Goal: Information Seeking & Learning: Learn about a topic

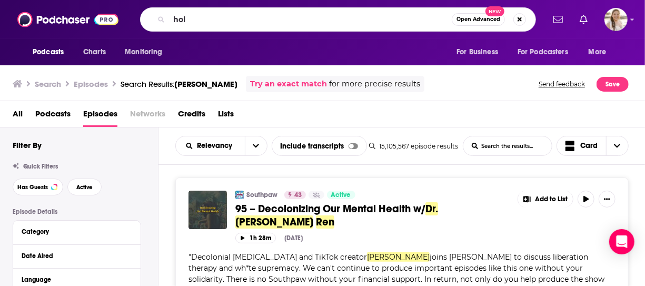
scroll to position [3052, 0]
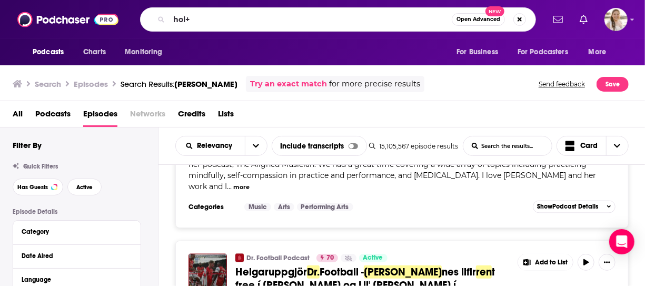
type input "hol+"
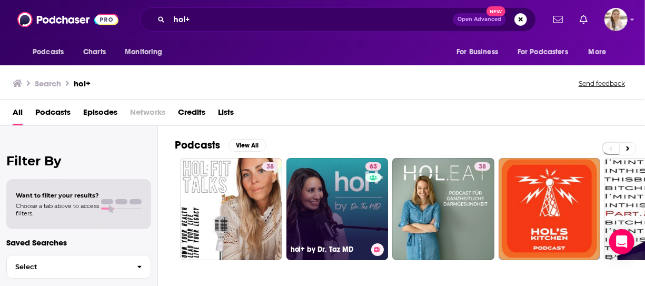
click at [358, 194] on link "63 hol+ by Dr. Taz MD" at bounding box center [337, 209] width 102 height 102
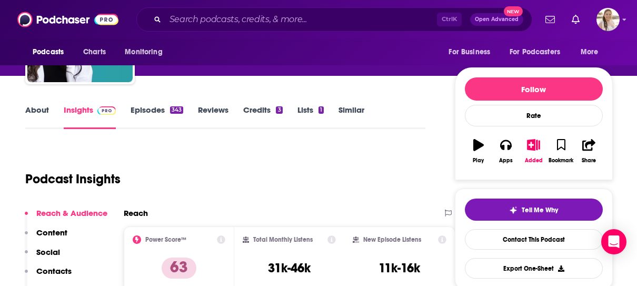
scroll to position [157, 0]
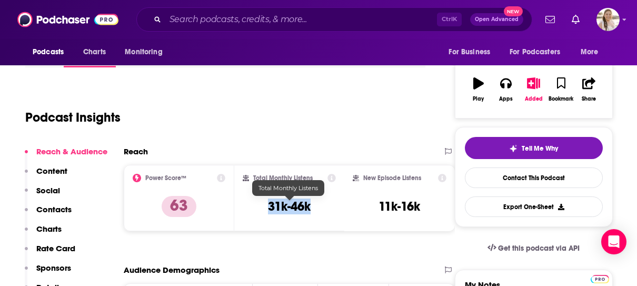
drag, startPoint x: 263, startPoint y: 208, endPoint x: 313, endPoint y: 205, distance: 49.5
click at [313, 205] on div "Total Monthly Listens 31k-46k" at bounding box center [290, 198] width 94 height 48
copy h3 "31k-46k"
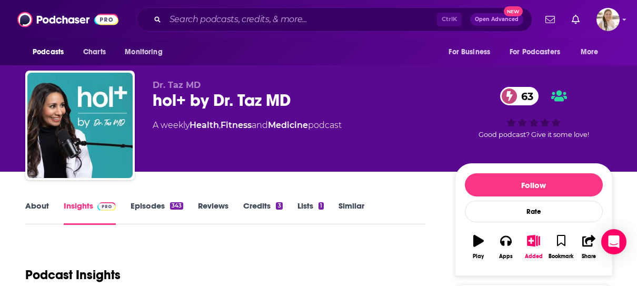
click at [137, 208] on link "Episodes 343" at bounding box center [157, 213] width 53 height 24
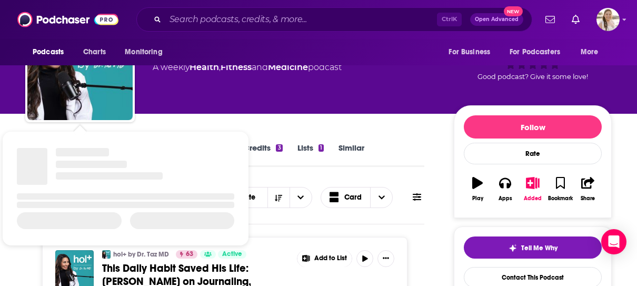
scroll to position [53, 0]
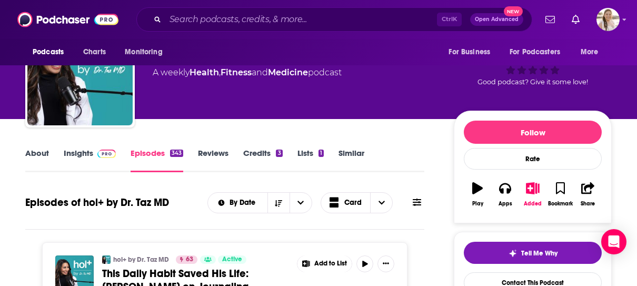
click at [35, 154] on link "About" at bounding box center [37, 160] width 24 height 24
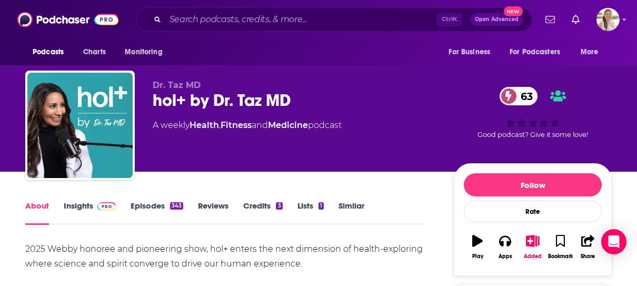
click at [46, 209] on link "About" at bounding box center [37, 213] width 24 height 24
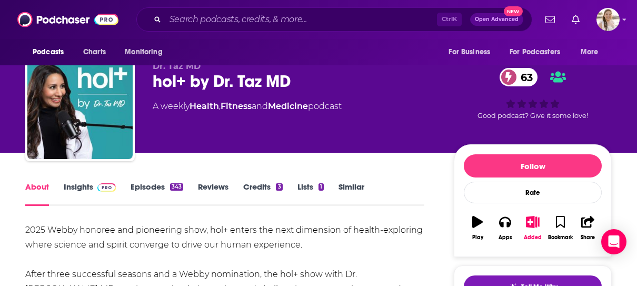
scroll to position [158, 0]
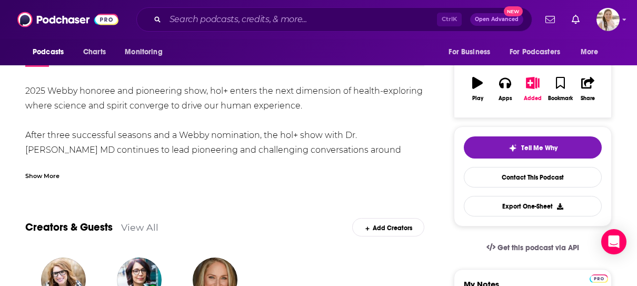
click at [52, 177] on div "Show More" at bounding box center [42, 175] width 34 height 10
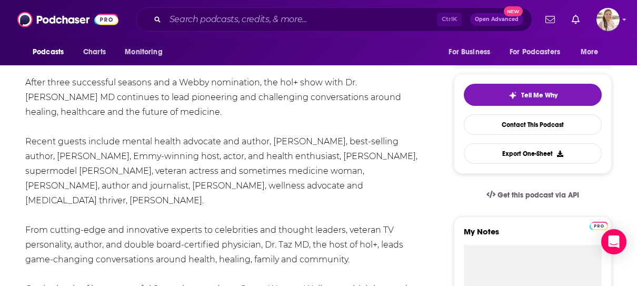
scroll to position [316, 0]
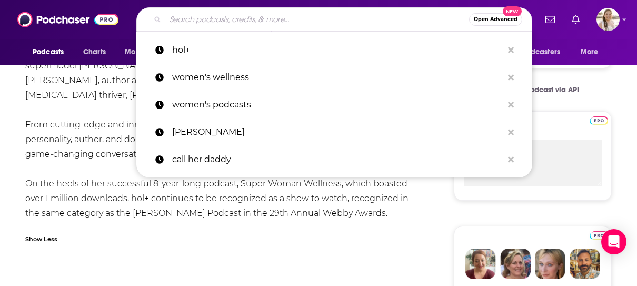
click at [249, 12] on input "Search podcasts, credits, & more..." at bounding box center [317, 19] width 304 height 17
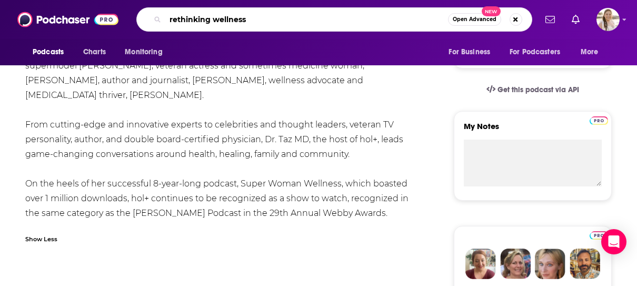
type input "rethinking wellness"
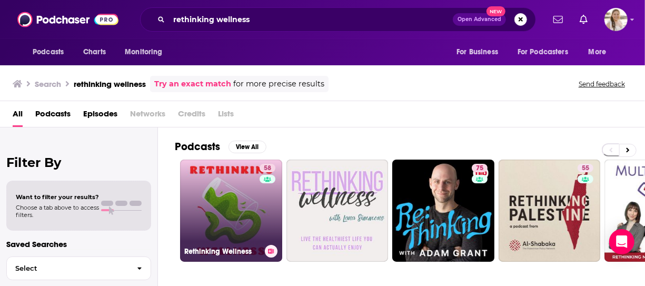
click at [258, 208] on link "58 Rethinking Wellness" at bounding box center [231, 210] width 102 height 102
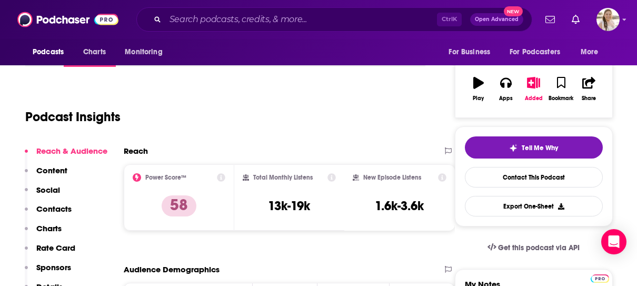
scroll to position [53, 0]
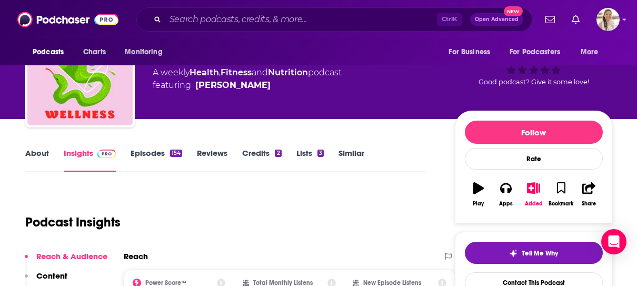
click at [43, 155] on link "About" at bounding box center [37, 160] width 24 height 24
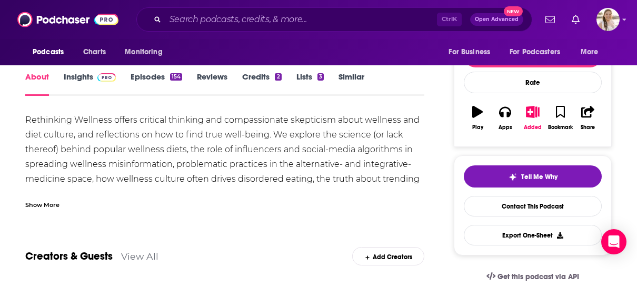
scroll to position [105, 0]
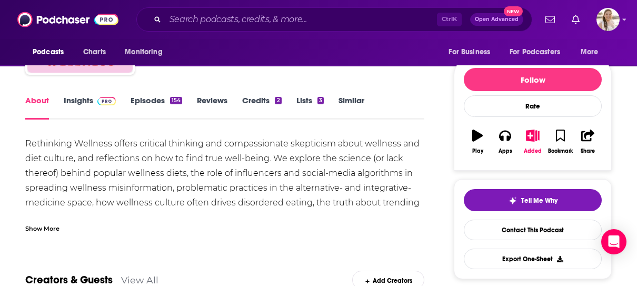
click at [347, 209] on div "Rethinking Wellness offers critical thinking and compassionate skepticism about…" at bounding box center [224, 232] width 399 height 192
click at [343, 217] on div "Show More" at bounding box center [224, 224] width 399 height 18
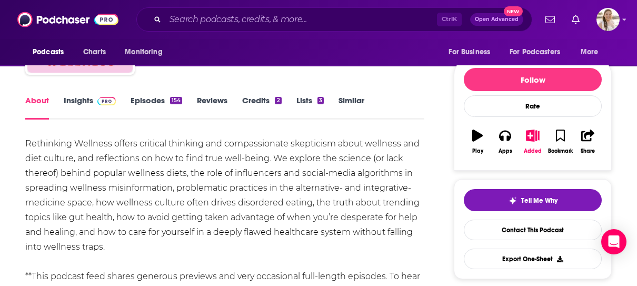
click at [154, 102] on link "Episodes 154" at bounding box center [157, 107] width 52 height 24
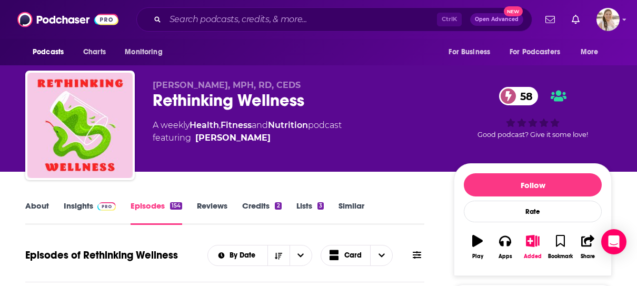
drag, startPoint x: 10, startPoint y: 251, endPoint x: 81, endPoint y: 195, distance: 90.3
click at [232, 21] on input "Search podcasts, credits, & more..." at bounding box center [301, 19] width 272 height 17
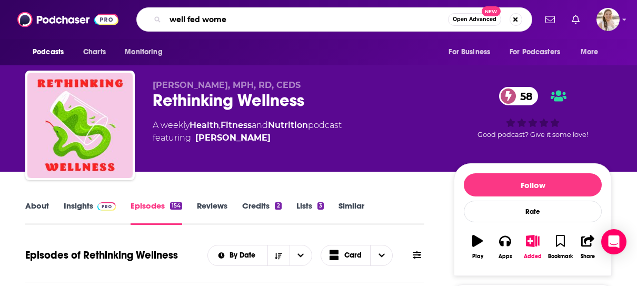
type input "well fed women"
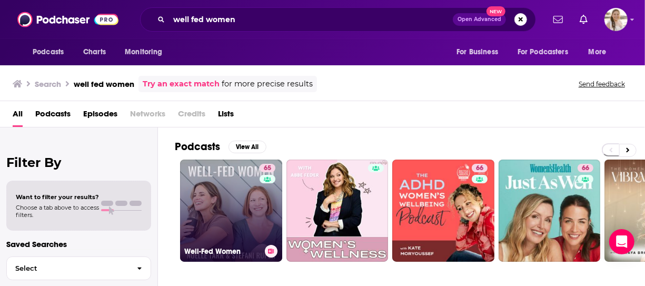
click at [207, 194] on link "65 Well-Fed Women" at bounding box center [231, 210] width 102 height 102
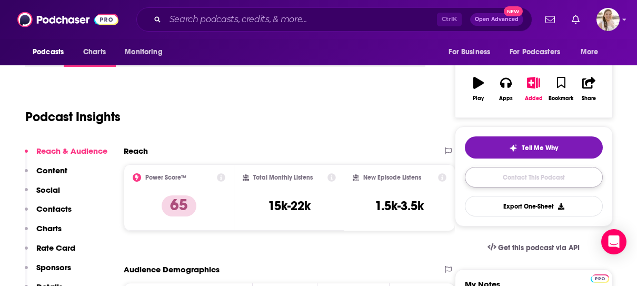
click at [542, 181] on link "Contact This Podcast" at bounding box center [534, 177] width 138 height 21
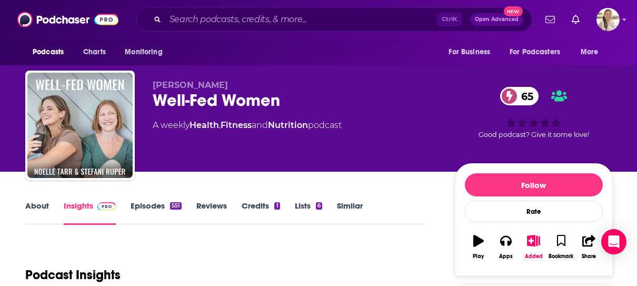
click at [245, 106] on div "Well-Fed Women 65" at bounding box center [295, 100] width 285 height 21
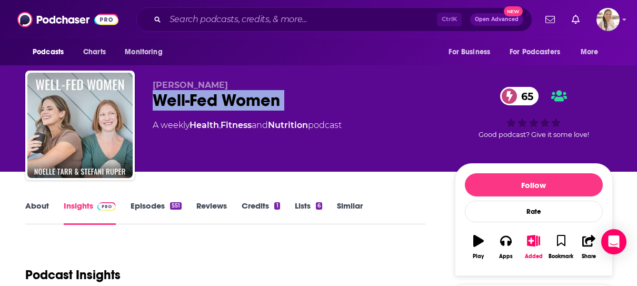
click at [245, 106] on div "Well-Fed Women 65" at bounding box center [295, 100] width 285 height 21
copy div "Well-Fed Women 65"
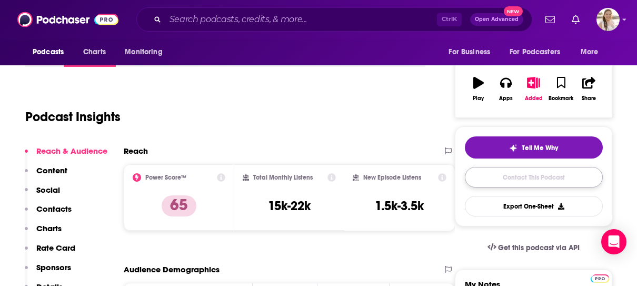
click at [558, 178] on link "Contact This Podcast" at bounding box center [534, 177] width 138 height 21
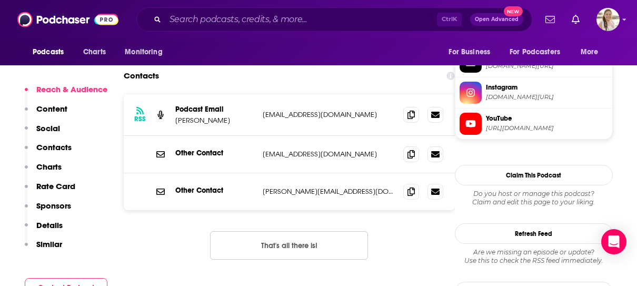
scroll to position [984, 0]
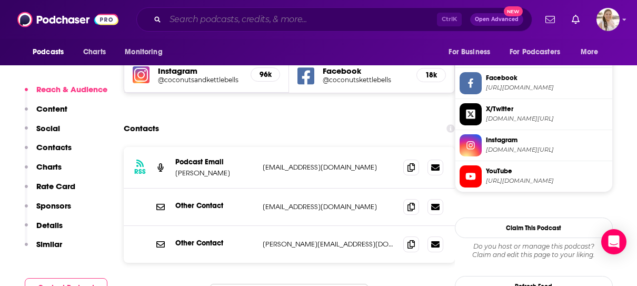
click at [258, 13] on input "Search podcasts, credits, & more..." at bounding box center [301, 19] width 272 height 17
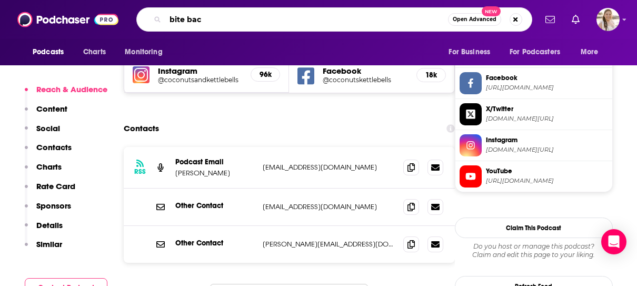
type input "bite back"
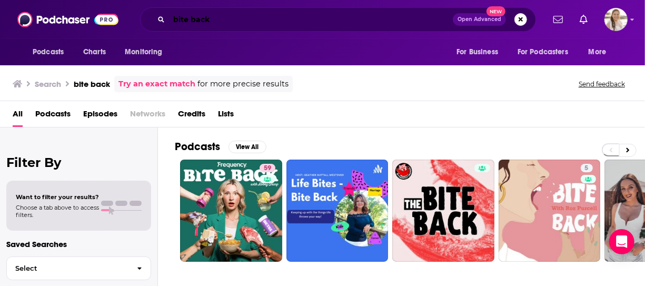
click at [243, 21] on input "bite back" at bounding box center [311, 19] width 284 height 17
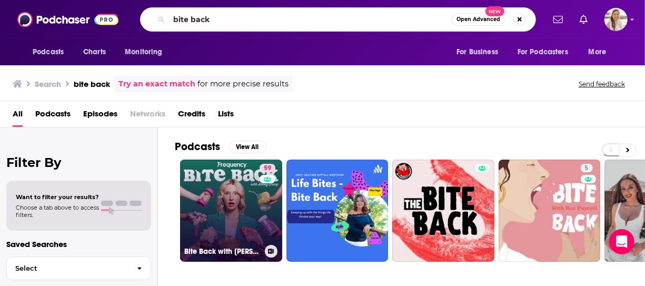
click at [232, 186] on link "59 Bite Back with [PERSON_NAME]" at bounding box center [231, 210] width 102 height 102
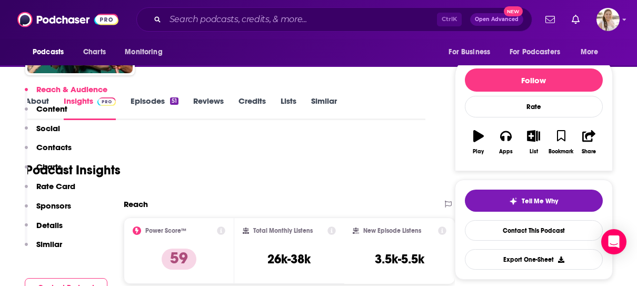
scroll to position [210, 0]
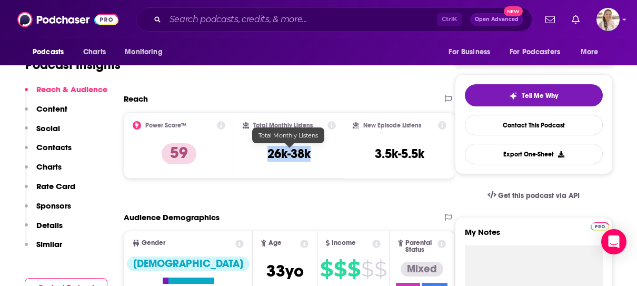
drag, startPoint x: 267, startPoint y: 152, endPoint x: 322, endPoint y: 152, distance: 55.3
click at [322, 152] on div "Total Monthly Listens 26k-38k" at bounding box center [290, 145] width 94 height 48
copy h3 "26k-38k"
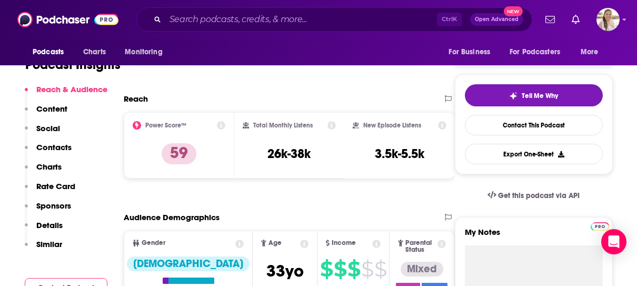
drag, startPoint x: 244, startPoint y: 3, endPoint x: 250, endPoint y: 21, distance: 19.5
click at [246, 8] on div "Podcasts Charts Monitoring Ctrl K Open Advanced New For Business For Podcasters…" at bounding box center [318, 19] width 637 height 39
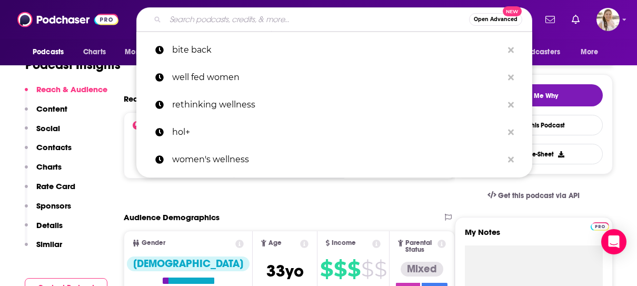
click at [251, 22] on input "Search podcasts, credits, & more..." at bounding box center [317, 19] width 304 height 17
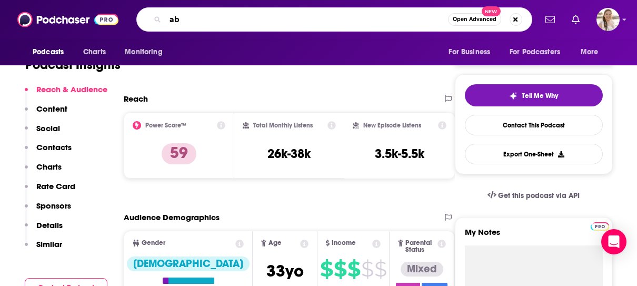
type input "a"
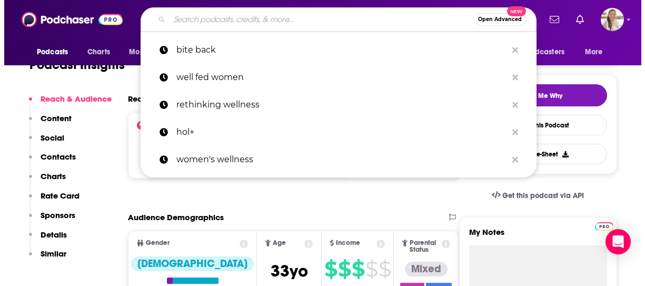
scroll to position [0, 0]
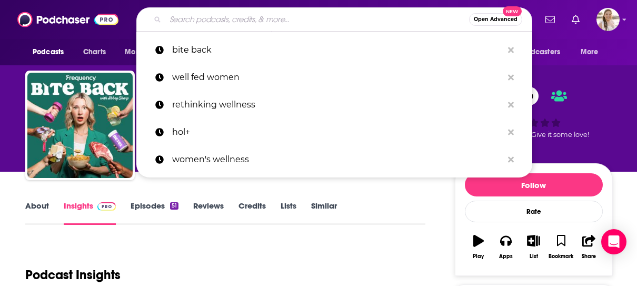
drag, startPoint x: 262, startPoint y: 212, endPoint x: 441, endPoint y: 164, distance: 185.4
click at [262, 212] on link "Credits" at bounding box center [251, 213] width 27 height 24
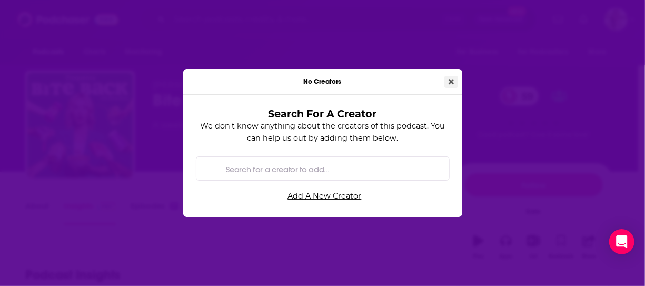
click at [449, 79] on icon "Close" at bounding box center [450, 81] width 5 height 7
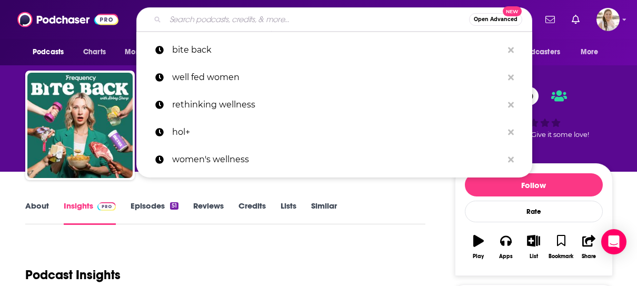
click at [269, 27] on input "Search podcasts, credits, & more..." at bounding box center [317, 19] width 304 height 17
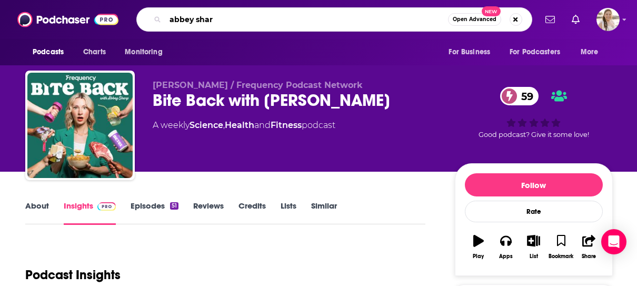
type input "[PERSON_NAME]"
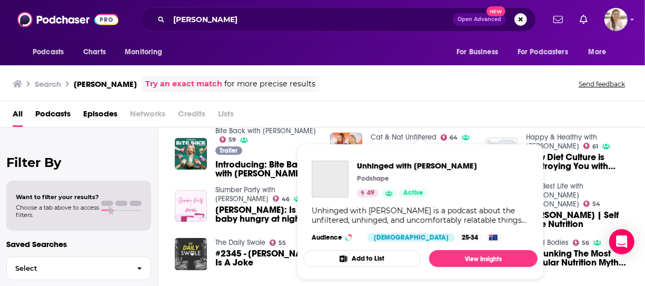
scroll to position [158, 0]
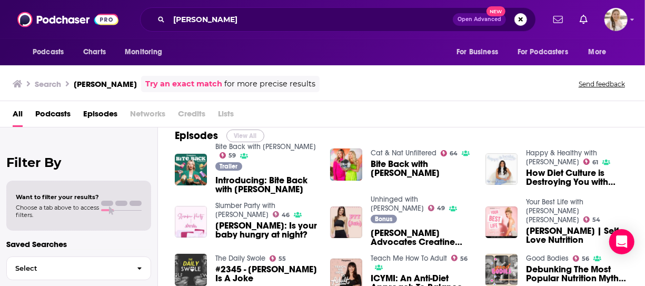
click at [256, 136] on button "View All" at bounding box center [245, 135] width 38 height 13
